Goal: Book appointment/travel/reservation

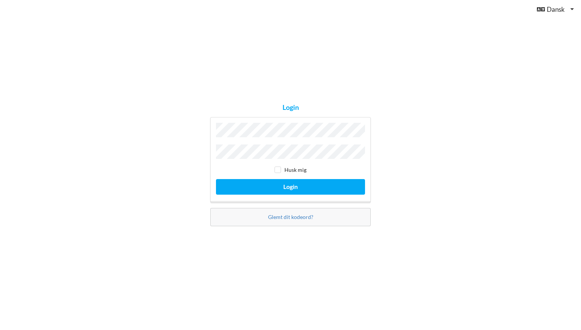
click at [216, 179] on button "Login" at bounding box center [290, 187] width 149 height 16
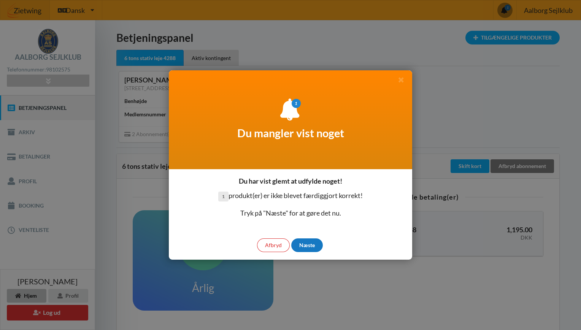
click at [309, 246] on div "Næste" at bounding box center [307, 246] width 32 height 14
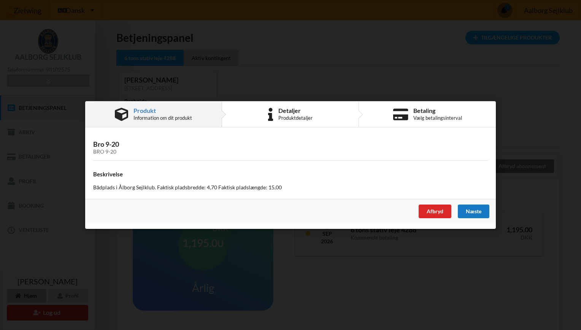
click at [476, 213] on div "Næste" at bounding box center [474, 212] width 32 height 14
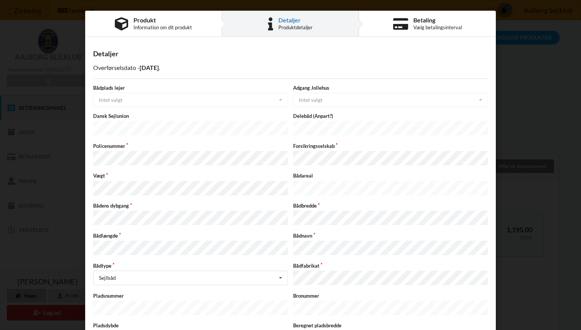
click at [279, 100] on div "Bådplads lejer Intet valgt Intet valgt Ja Nej" at bounding box center [191, 95] width 200 height 23
click at [232, 98] on div "Bådplads lejer Intet valgt Intet valgt Ja Nej" at bounding box center [191, 95] width 200 height 23
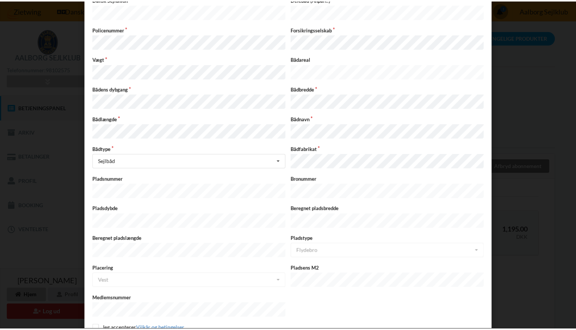
scroll to position [139, 0]
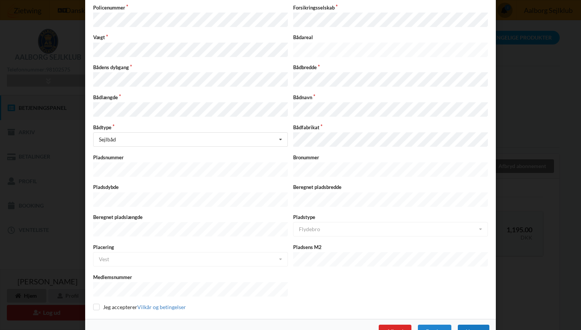
click at [470, 325] on div "Næste" at bounding box center [474, 332] width 32 height 14
click at [94, 304] on input "checkbox" at bounding box center [96, 307] width 6 height 6
checkbox input "true"
click at [468, 325] on div "Næste" at bounding box center [474, 332] width 32 height 14
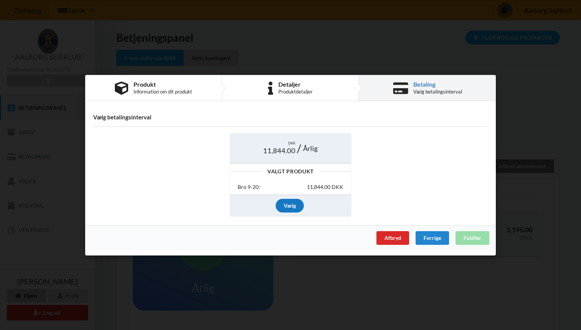
click at [290, 205] on div "Vælg" at bounding box center [290, 206] width 28 height 14
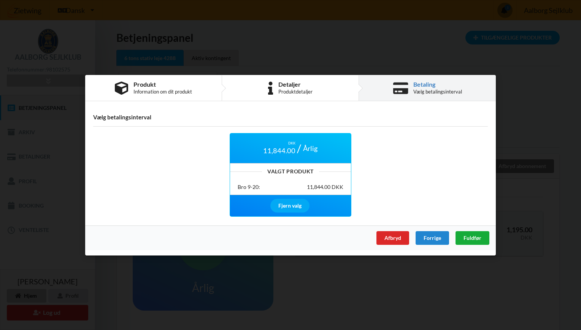
click at [476, 235] on span "Fuldfør" at bounding box center [473, 237] width 18 height 6
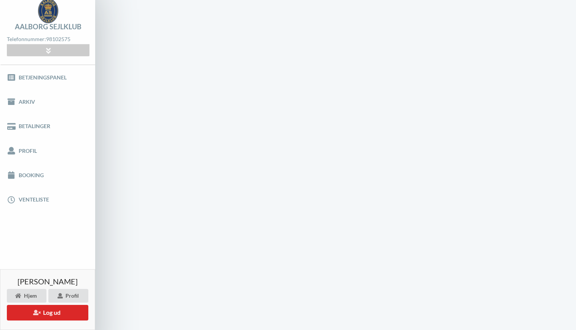
scroll to position [0, 0]
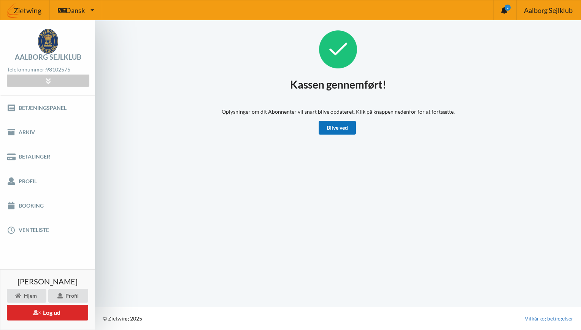
click at [339, 127] on link "Blive ved" at bounding box center [337, 128] width 37 height 14
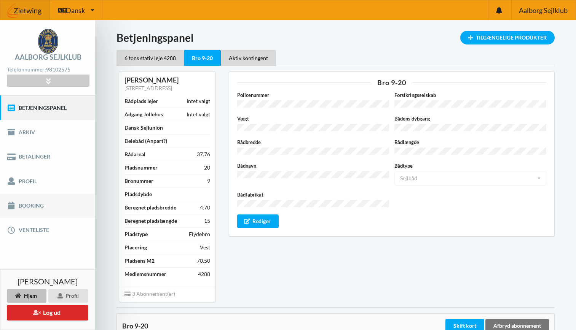
click at [21, 204] on link "Booking" at bounding box center [47, 206] width 95 height 24
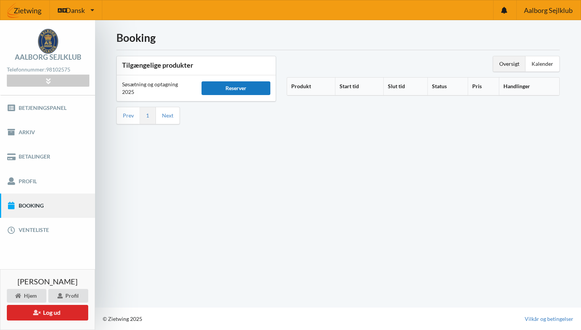
click at [226, 85] on div "Reserver" at bounding box center [236, 88] width 69 height 14
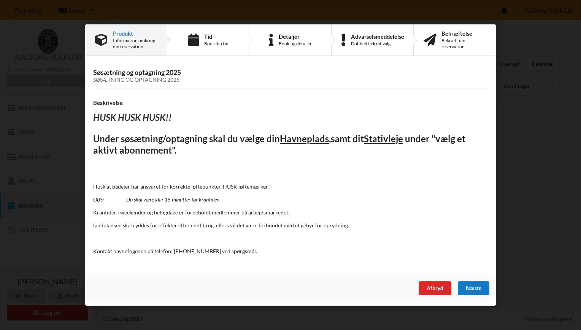
click at [475, 287] on div "Næste" at bounding box center [474, 289] width 32 height 14
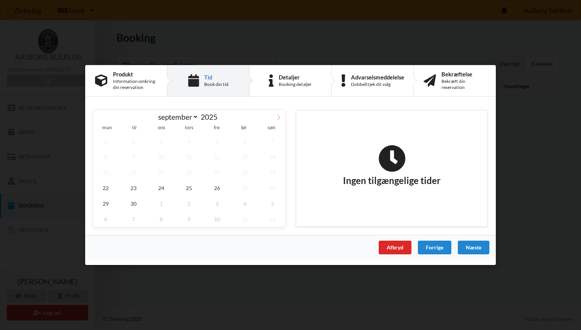
click at [278, 116] on icon at bounding box center [278, 117] width 5 height 5
select select "9"
click at [243, 171] on span "18" at bounding box center [244, 173] width 25 height 16
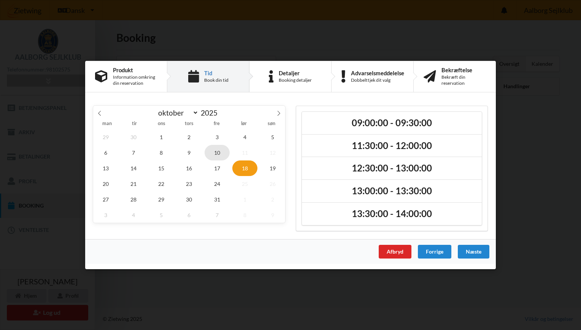
click at [215, 149] on span "10" at bounding box center [217, 153] width 25 height 16
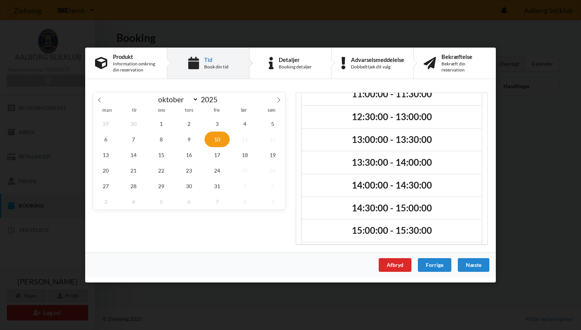
scroll to position [80, 0]
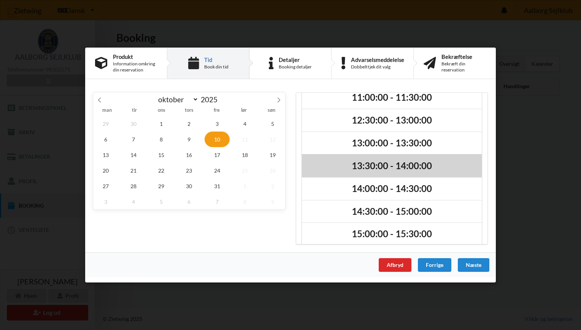
click at [386, 163] on h2 "13:30:00 - 14:00:00" at bounding box center [391, 166] width 169 height 12
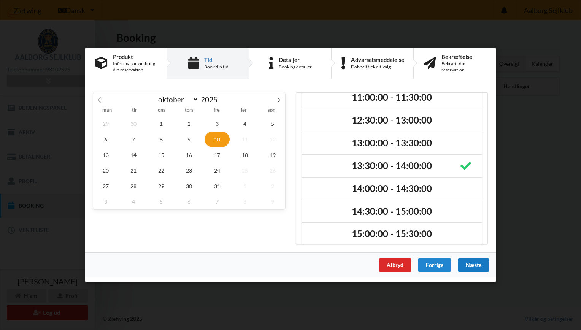
click at [476, 267] on div "Næste" at bounding box center [474, 265] width 32 height 14
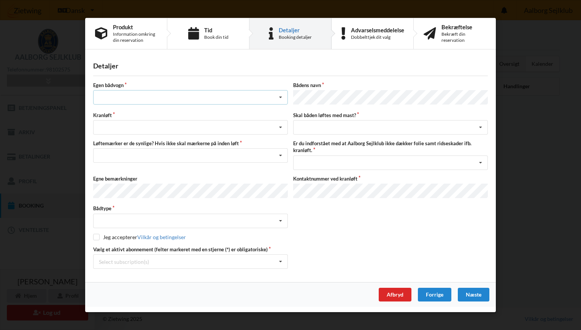
click at [280, 100] on icon at bounding box center [280, 98] width 11 height 14
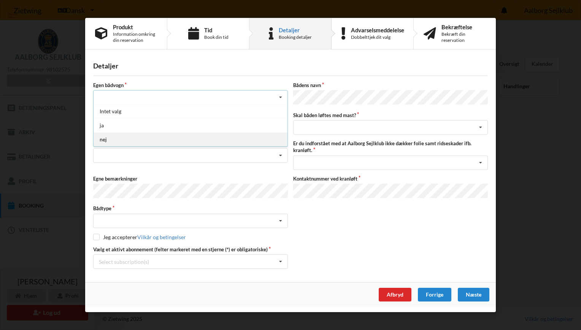
click at [114, 141] on div "nej" at bounding box center [191, 139] width 194 height 14
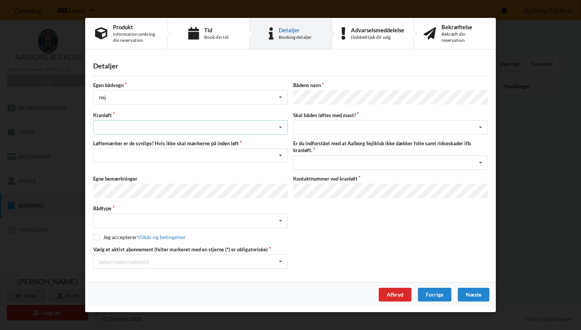
click at [281, 127] on icon at bounding box center [280, 128] width 11 height 14
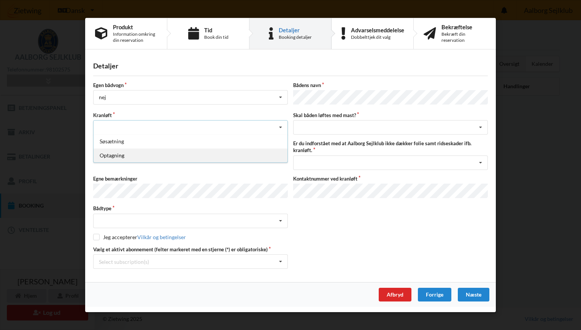
click at [137, 158] on div "Optagning" at bounding box center [191, 155] width 194 height 14
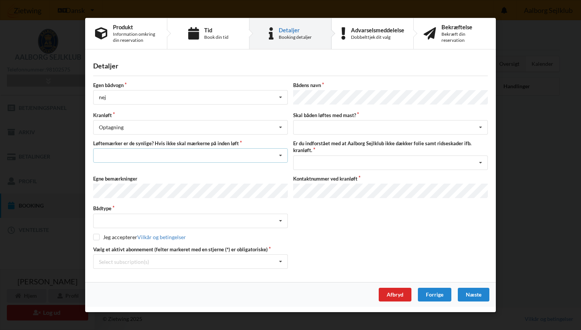
click at [284, 157] on icon at bounding box center [280, 156] width 11 height 14
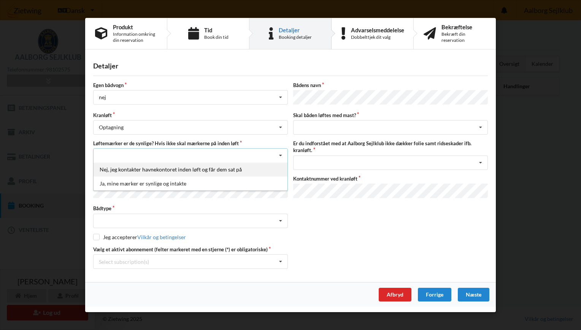
click at [226, 171] on div "Nej, jeg kontakter havnekontoret inden løft og får dem sat på" at bounding box center [191, 169] width 194 height 14
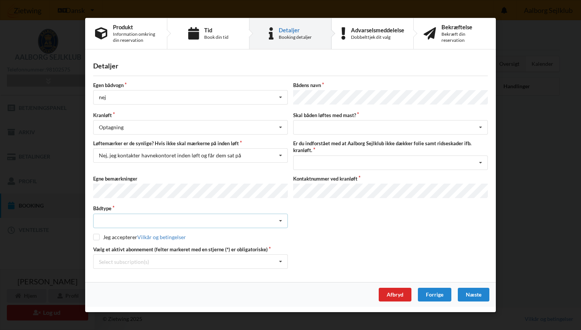
click at [281, 221] on icon at bounding box center [280, 221] width 11 height 14
click at [119, 246] on div "Sejlbåd" at bounding box center [191, 249] width 194 height 14
click at [99, 234] on input "checkbox" at bounding box center [96, 237] width 6 height 6
checkbox input "true"
click at [281, 260] on icon at bounding box center [280, 262] width 11 height 14
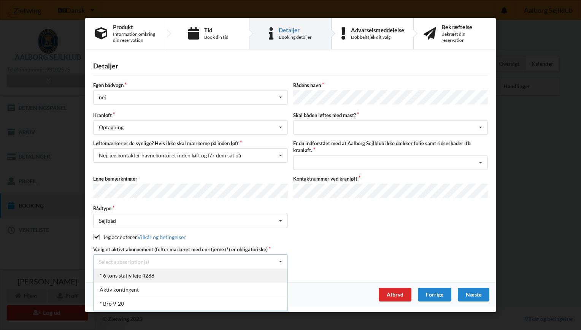
click at [174, 273] on div "* 6 tons stativ leje 4288" at bounding box center [191, 276] width 194 height 14
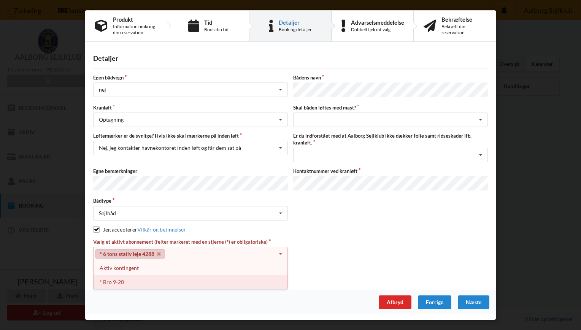
click at [114, 278] on div "* Bro 9-20" at bounding box center [191, 282] width 194 height 14
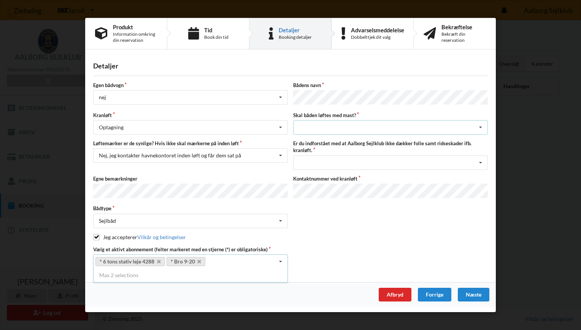
click at [339, 130] on div "intet valg ja nej" at bounding box center [390, 127] width 195 height 14
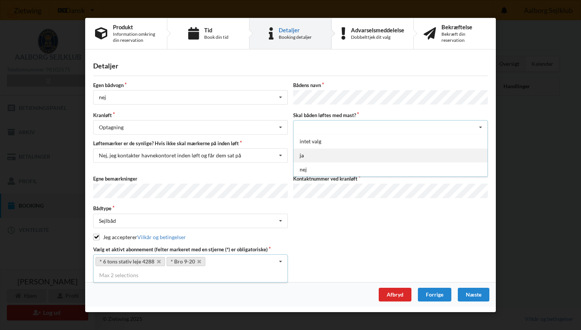
click at [304, 152] on div "ja" at bounding box center [391, 155] width 194 height 14
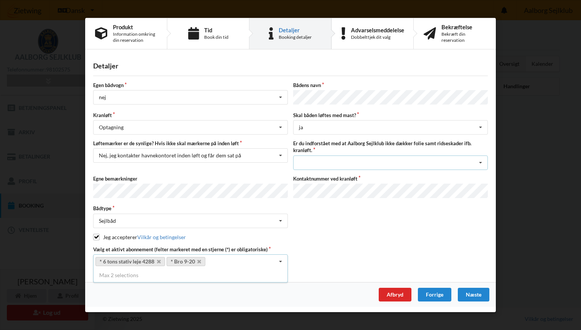
click at [482, 161] on icon at bounding box center [480, 163] width 11 height 14
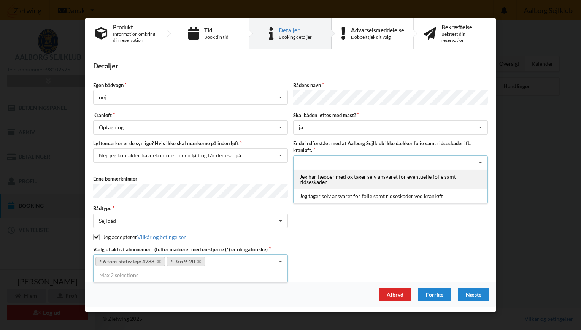
click at [384, 178] on div "Jeg har tæpper med og tager selv ansvaret for eventuelle folie samt ridseskader" at bounding box center [391, 178] width 194 height 19
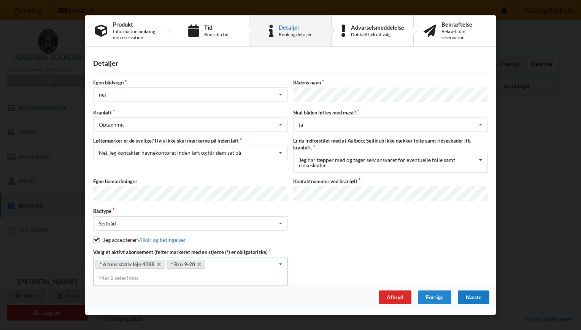
click at [476, 293] on div "Næste" at bounding box center [474, 298] width 32 height 14
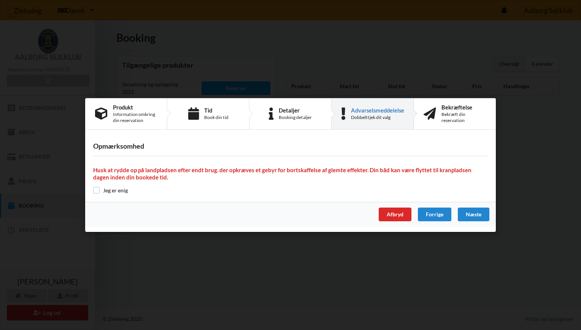
click at [99, 189] on input "checkbox" at bounding box center [96, 190] width 6 height 6
checkbox input "true"
click at [477, 215] on div "Næste" at bounding box center [474, 215] width 32 height 14
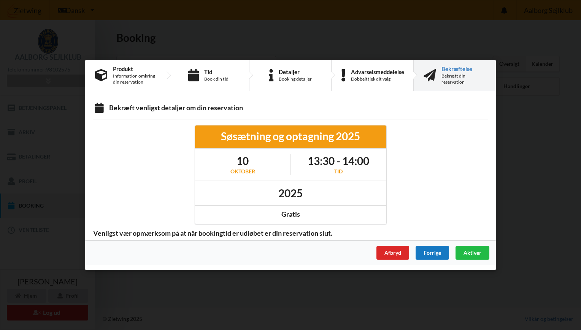
click at [436, 250] on div "Forrige" at bounding box center [432, 253] width 33 height 14
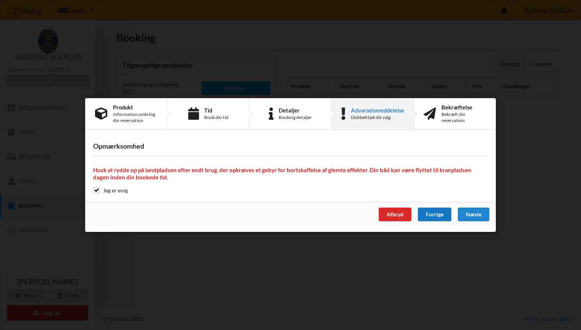
click at [434, 213] on div "Forrige" at bounding box center [434, 215] width 33 height 14
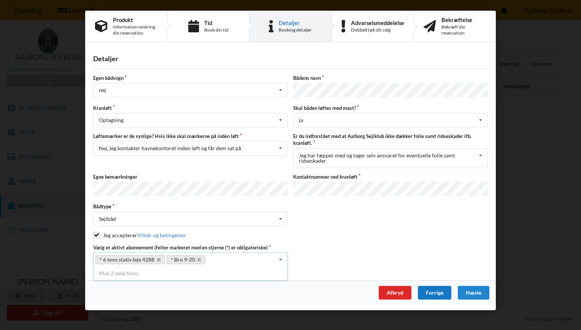
click at [436, 290] on div "Forrige" at bounding box center [434, 293] width 33 height 14
select select "9"
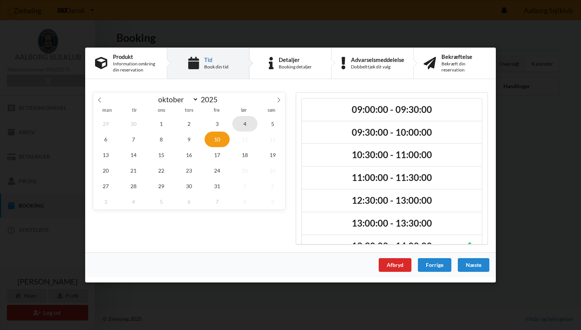
click at [240, 122] on span "4" at bounding box center [244, 124] width 25 height 16
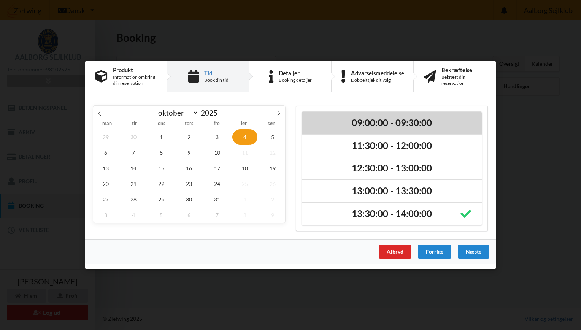
click at [366, 119] on h2 "09:00:00 - 09:30:00" at bounding box center [391, 123] width 169 height 12
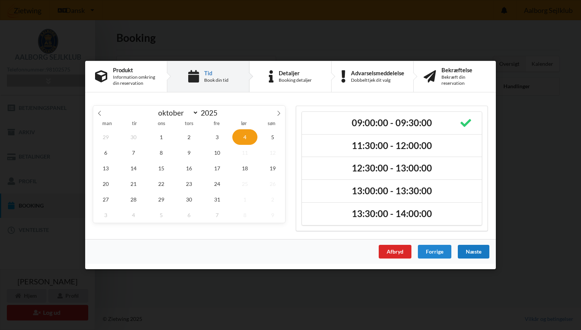
click at [475, 249] on div "Næste" at bounding box center [474, 252] width 32 height 14
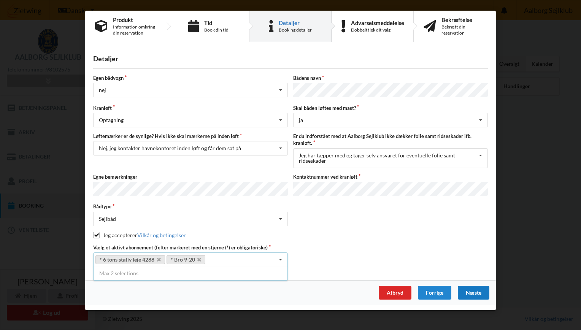
click at [478, 286] on div "Næste" at bounding box center [474, 293] width 32 height 14
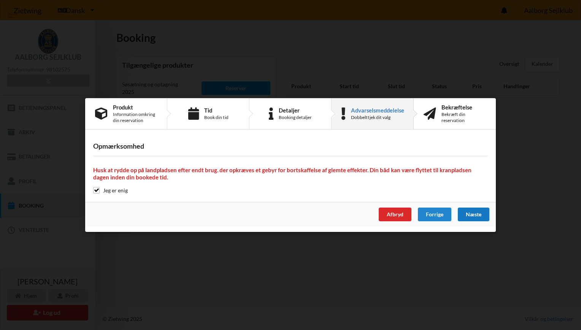
click at [482, 214] on div "Næste" at bounding box center [474, 215] width 32 height 14
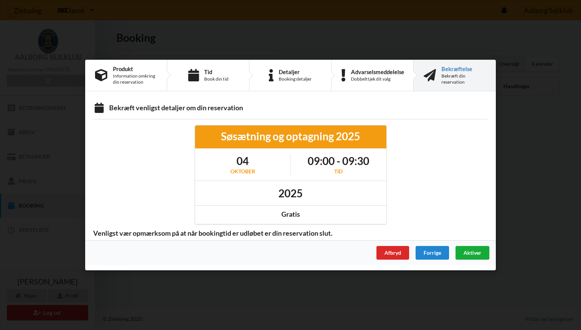
click at [476, 252] on span "Aktiver" at bounding box center [473, 253] width 18 height 6
